Goal: Task Accomplishment & Management: Manage account settings

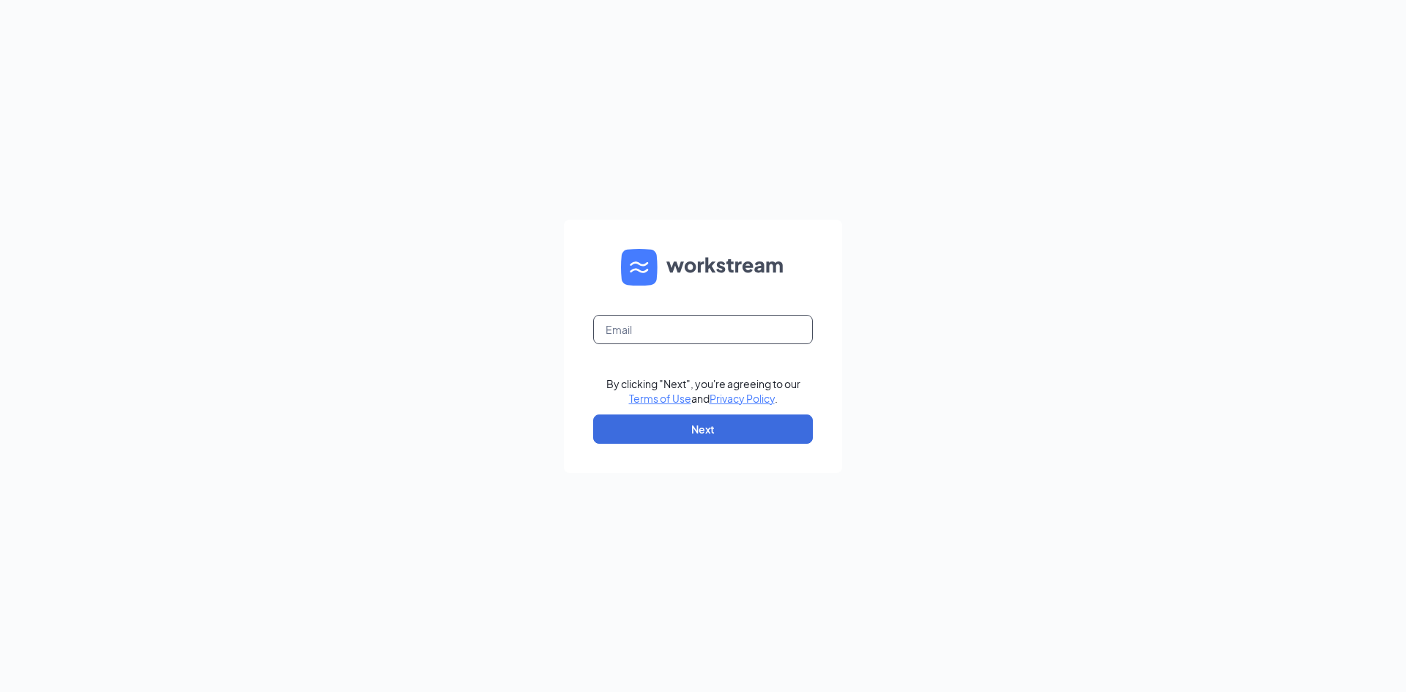
click at [667, 330] on input "text" at bounding box center [703, 329] width 220 height 29
type input "[EMAIL_ADDRESS][DOMAIN_NAME]"
click at [743, 422] on button "Next" at bounding box center [703, 429] width 220 height 29
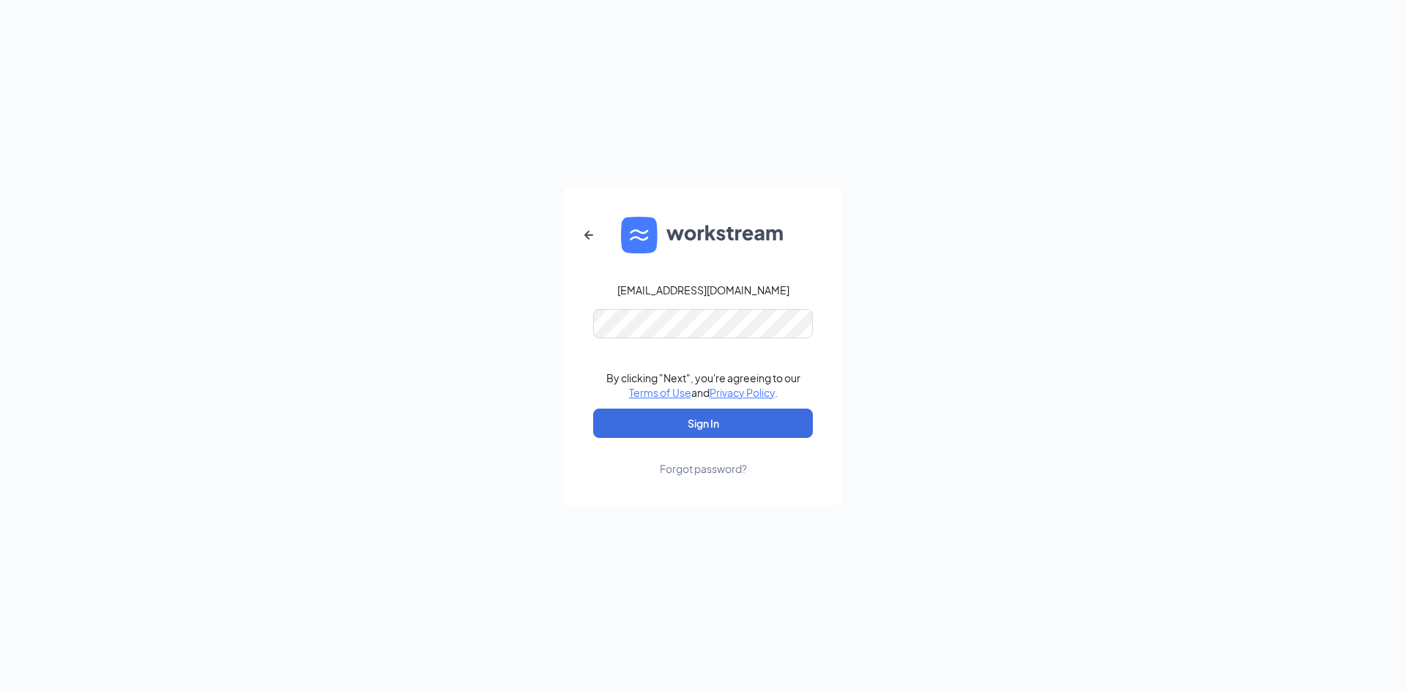
click at [645, 439] on form "[EMAIL_ADDRESS][DOMAIN_NAME] By clicking "Next", you're agreeing to our Terms o…" at bounding box center [703, 347] width 278 height 318
click at [651, 432] on button "Sign In" at bounding box center [703, 423] width 220 height 29
click at [593, 409] on button "Sign In" at bounding box center [703, 423] width 220 height 29
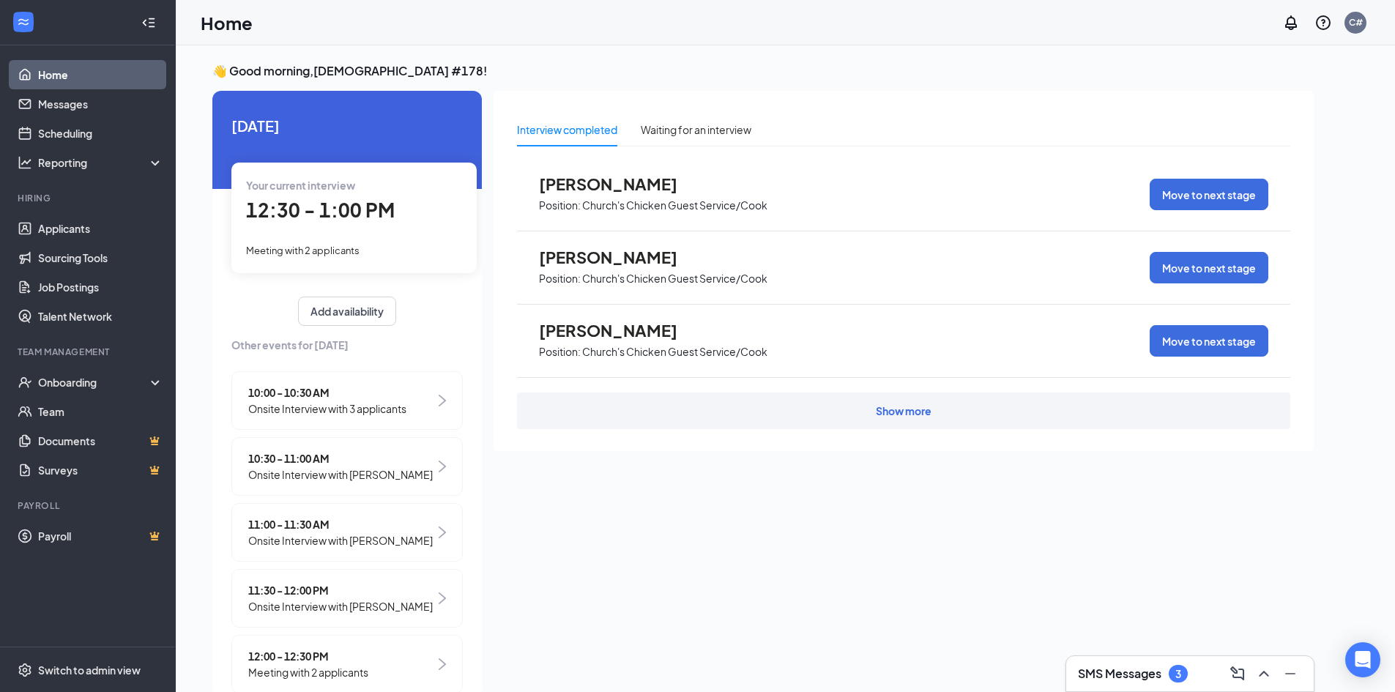
click at [538, 397] on div "Show more" at bounding box center [904, 411] width 774 height 37
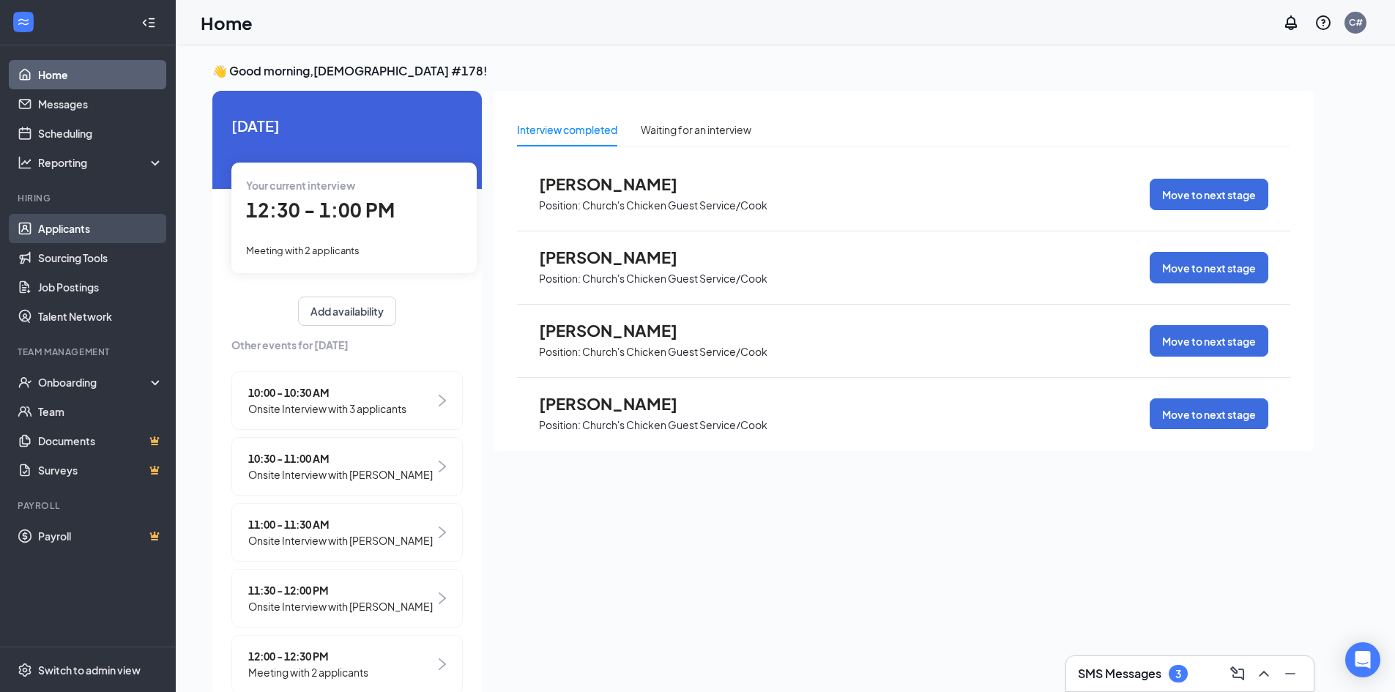
click at [86, 226] on link "Applicants" at bounding box center [100, 228] width 125 height 29
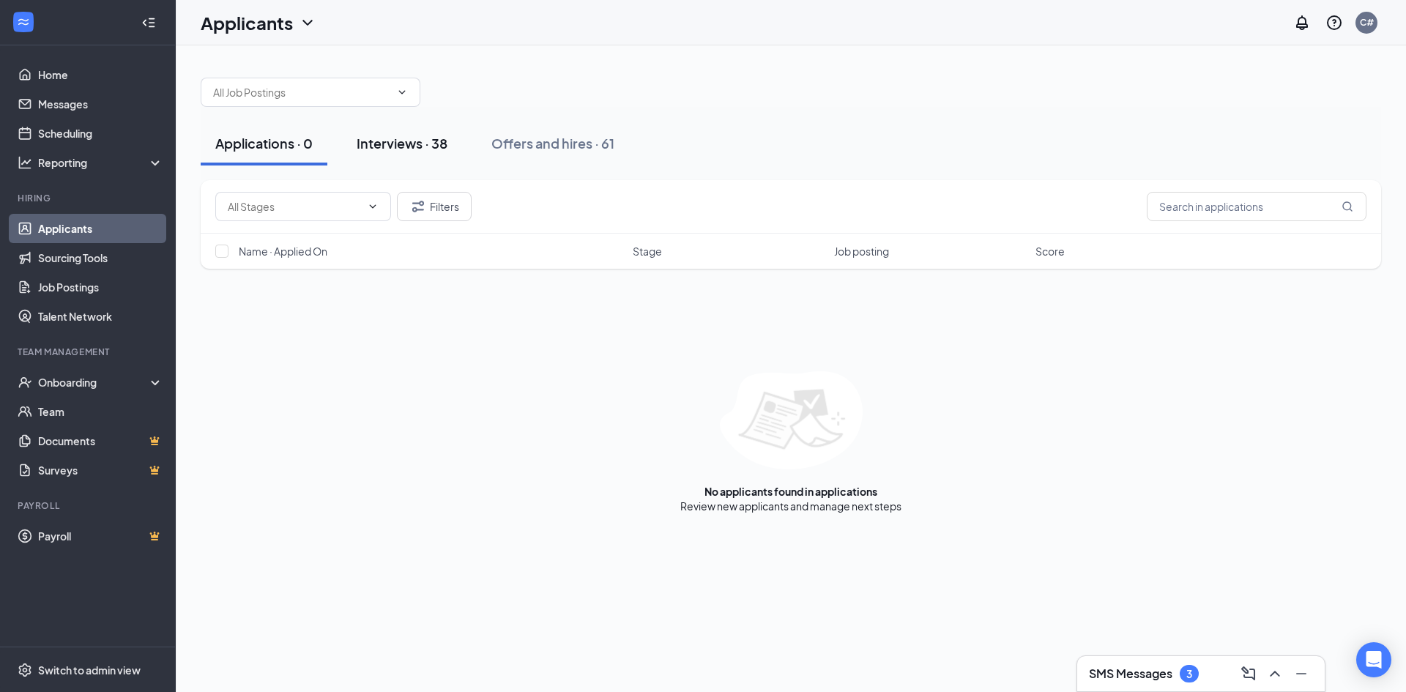
drag, startPoint x: 492, startPoint y: 286, endPoint x: 442, endPoint y: 146, distance: 149.0
click at [442, 146] on div "Interviews · 38" at bounding box center [402, 143] width 91 height 18
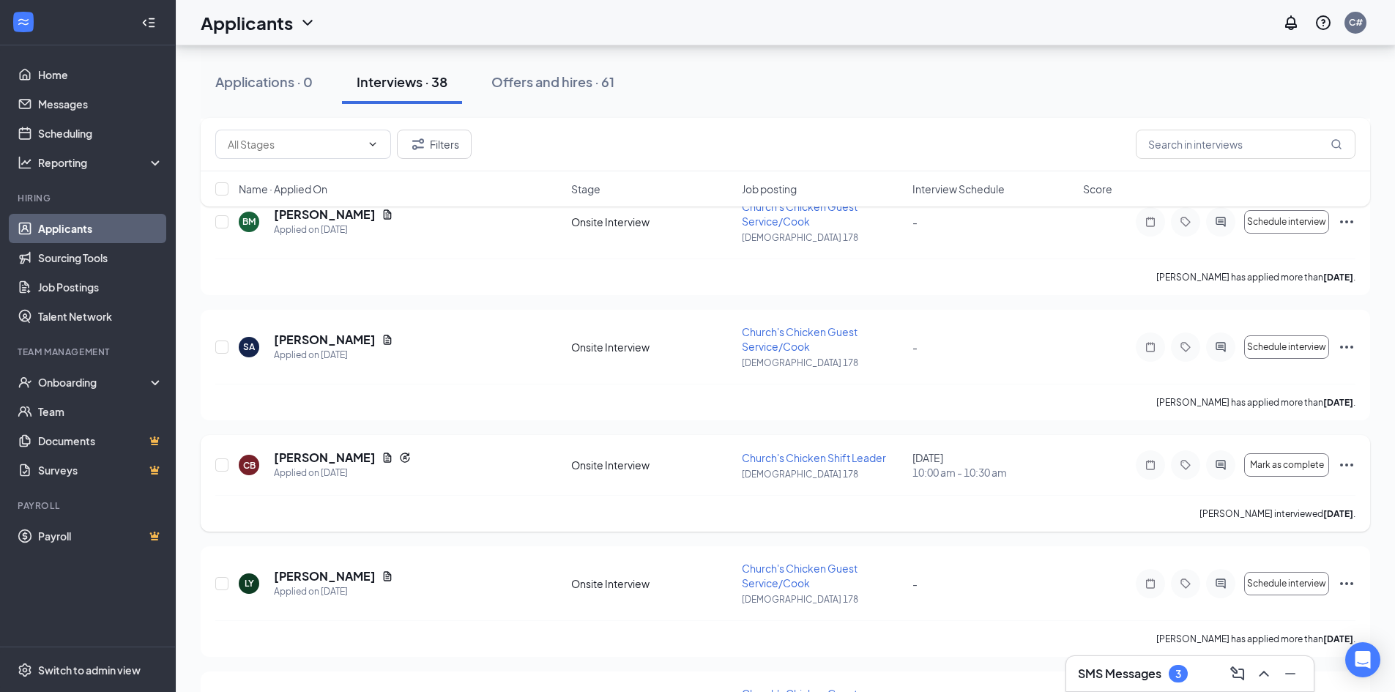
scroll to position [2784, 0]
click at [1354, 465] on icon "Ellipses" at bounding box center [1347, 467] width 18 height 18
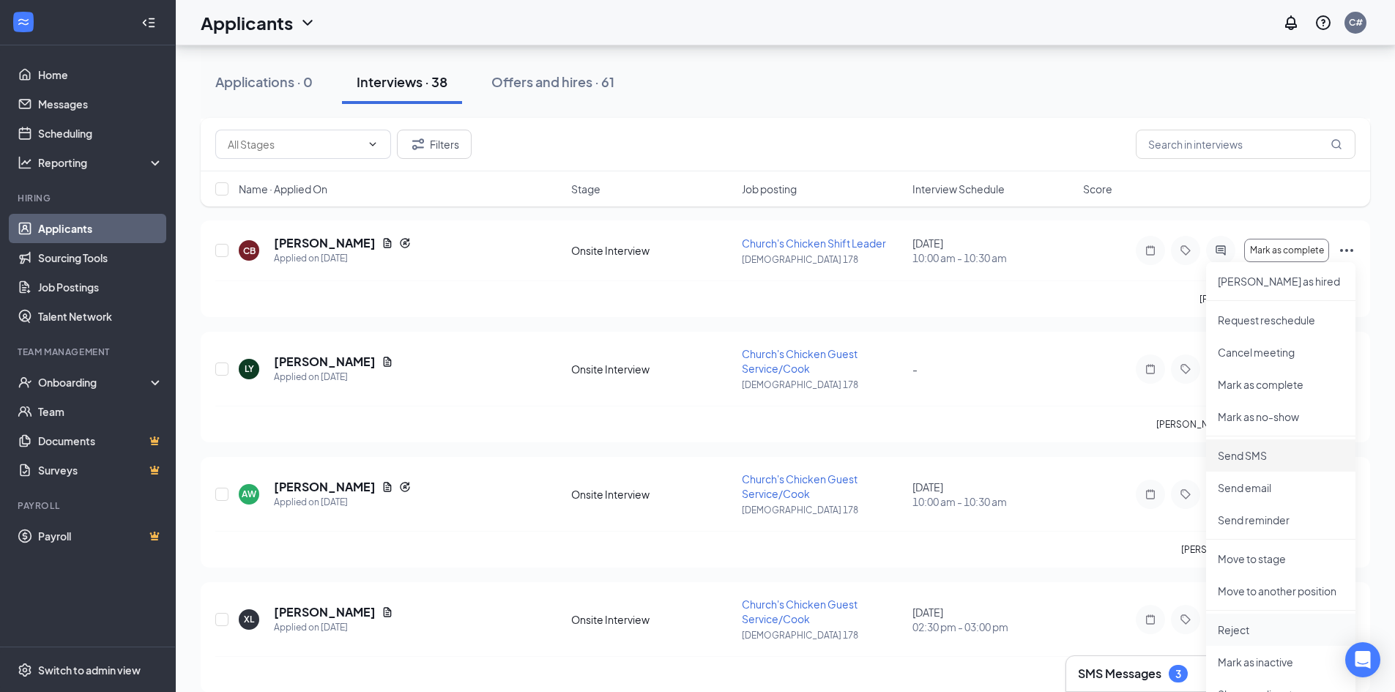
scroll to position [3077, 0]
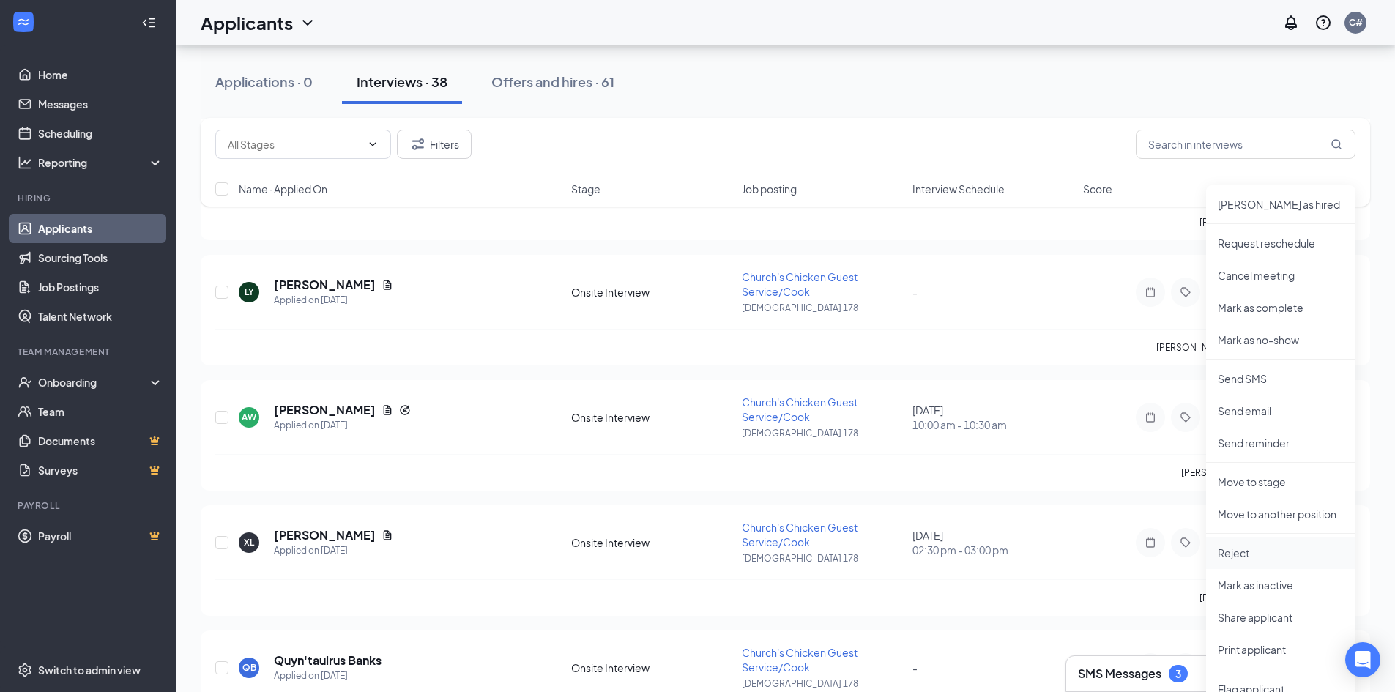
click at [1258, 557] on p "Reject" at bounding box center [1281, 553] width 126 height 15
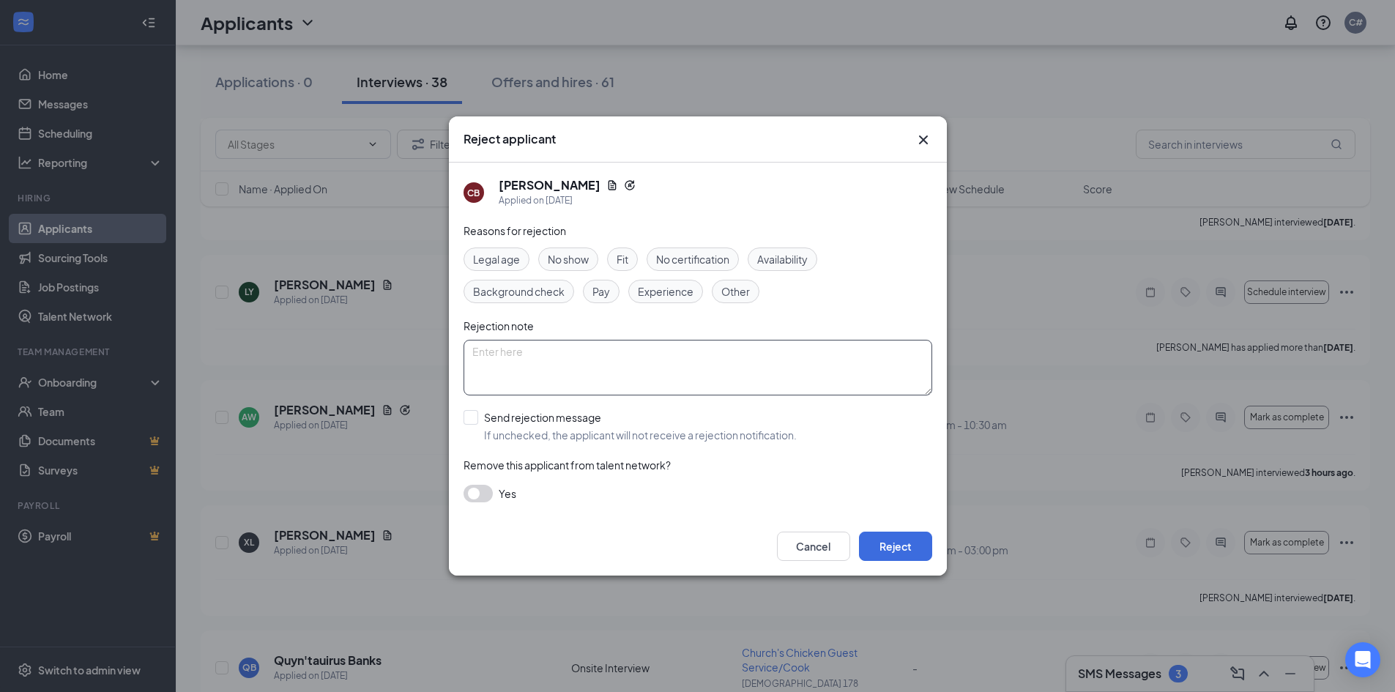
click at [562, 369] on textarea at bounding box center [698, 368] width 469 height 56
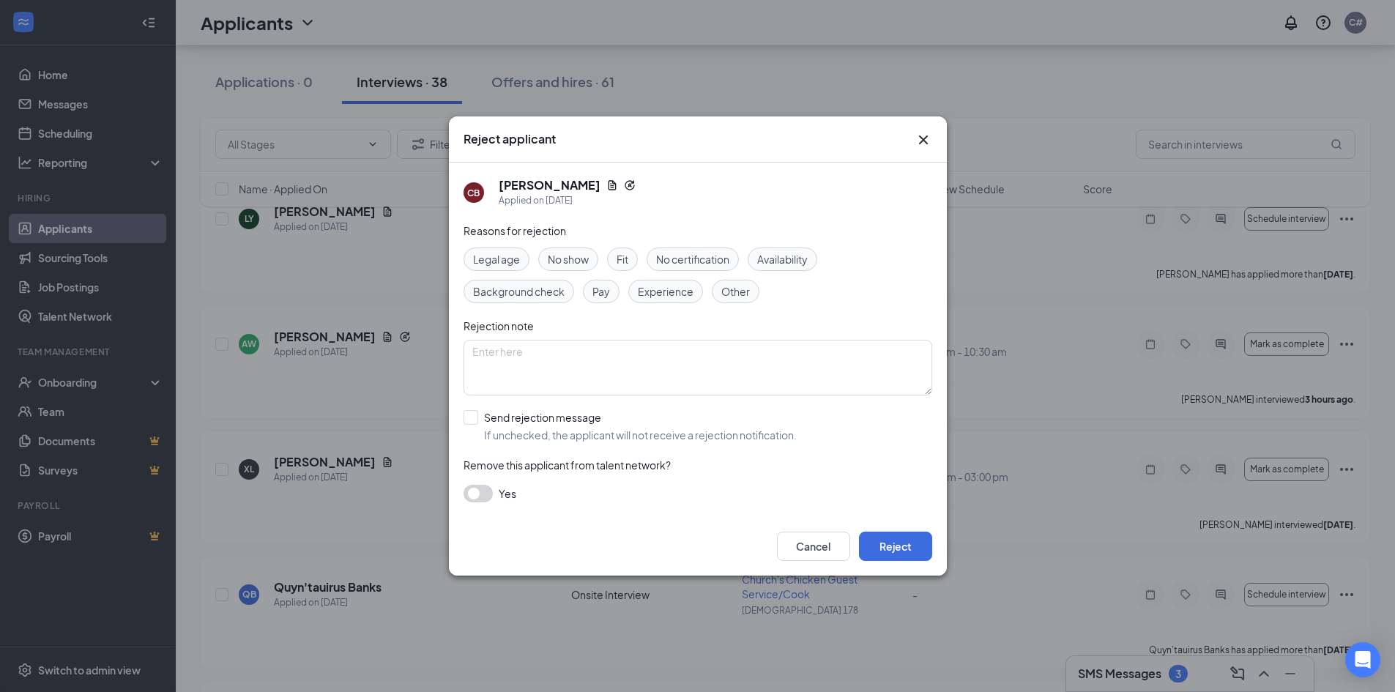
click at [723, 290] on span "Other" at bounding box center [736, 291] width 29 height 16
click at [930, 137] on icon "Cross" at bounding box center [924, 140] width 18 height 18
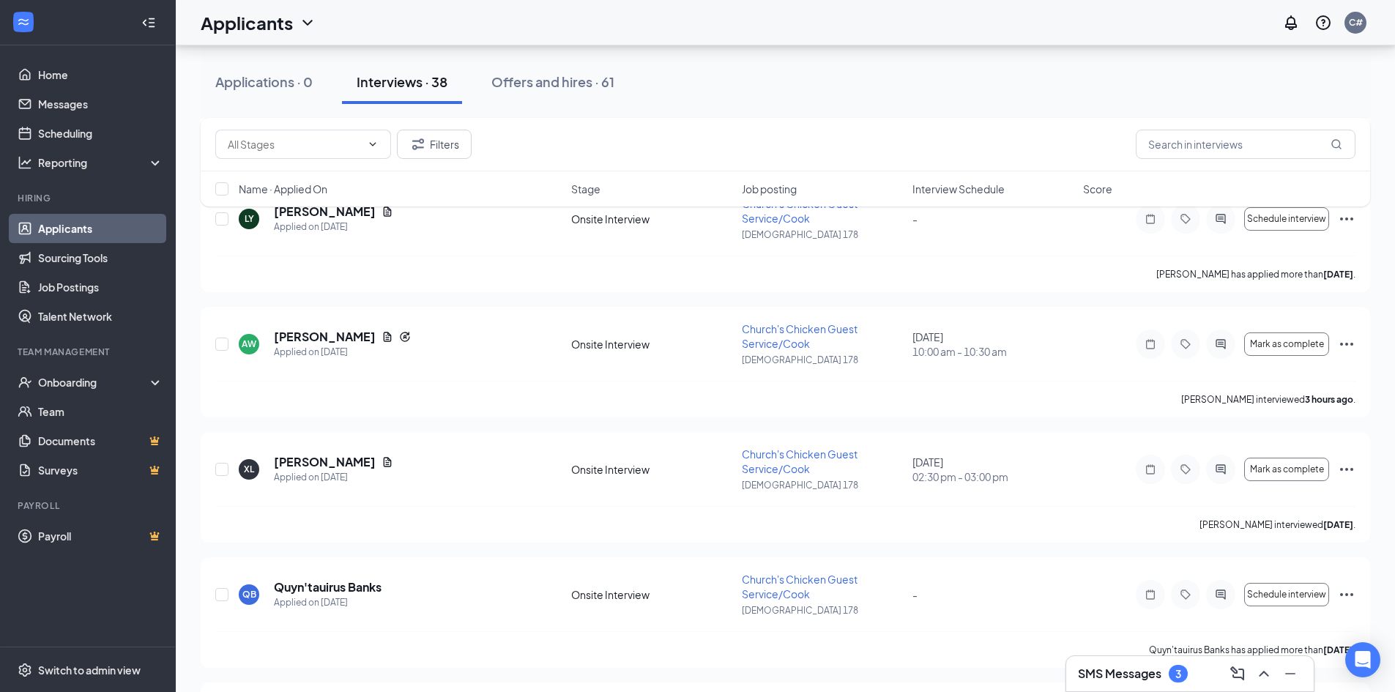
drag, startPoint x: 897, startPoint y: 144, endPoint x: 908, endPoint y: 121, distance: 25.9
click at [899, 139] on div "Filters" at bounding box center [785, 144] width 1141 height 29
